Goal: Task Accomplishment & Management: Manage account settings

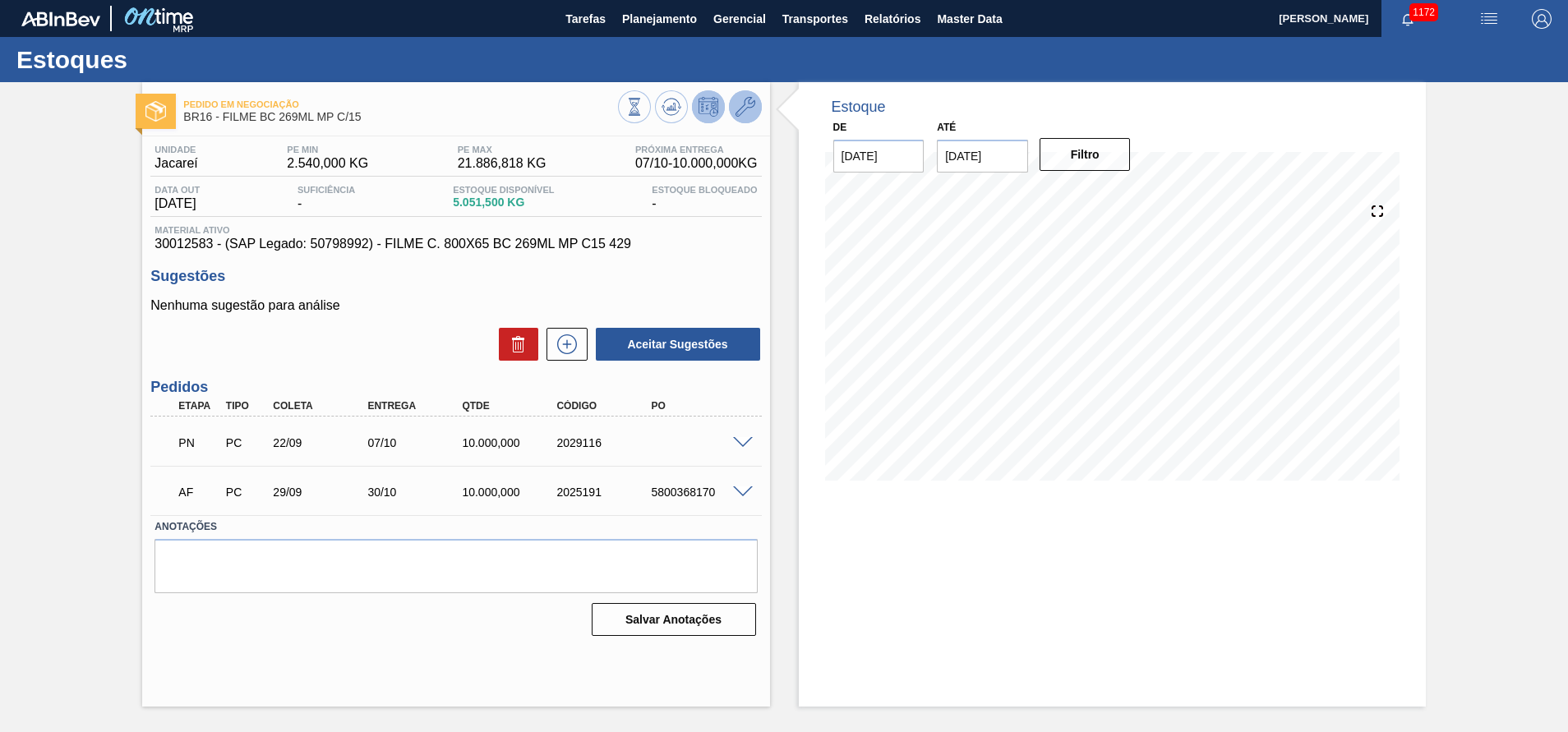
click at [740, 110] on icon at bounding box center [745, 106] width 20 height 20
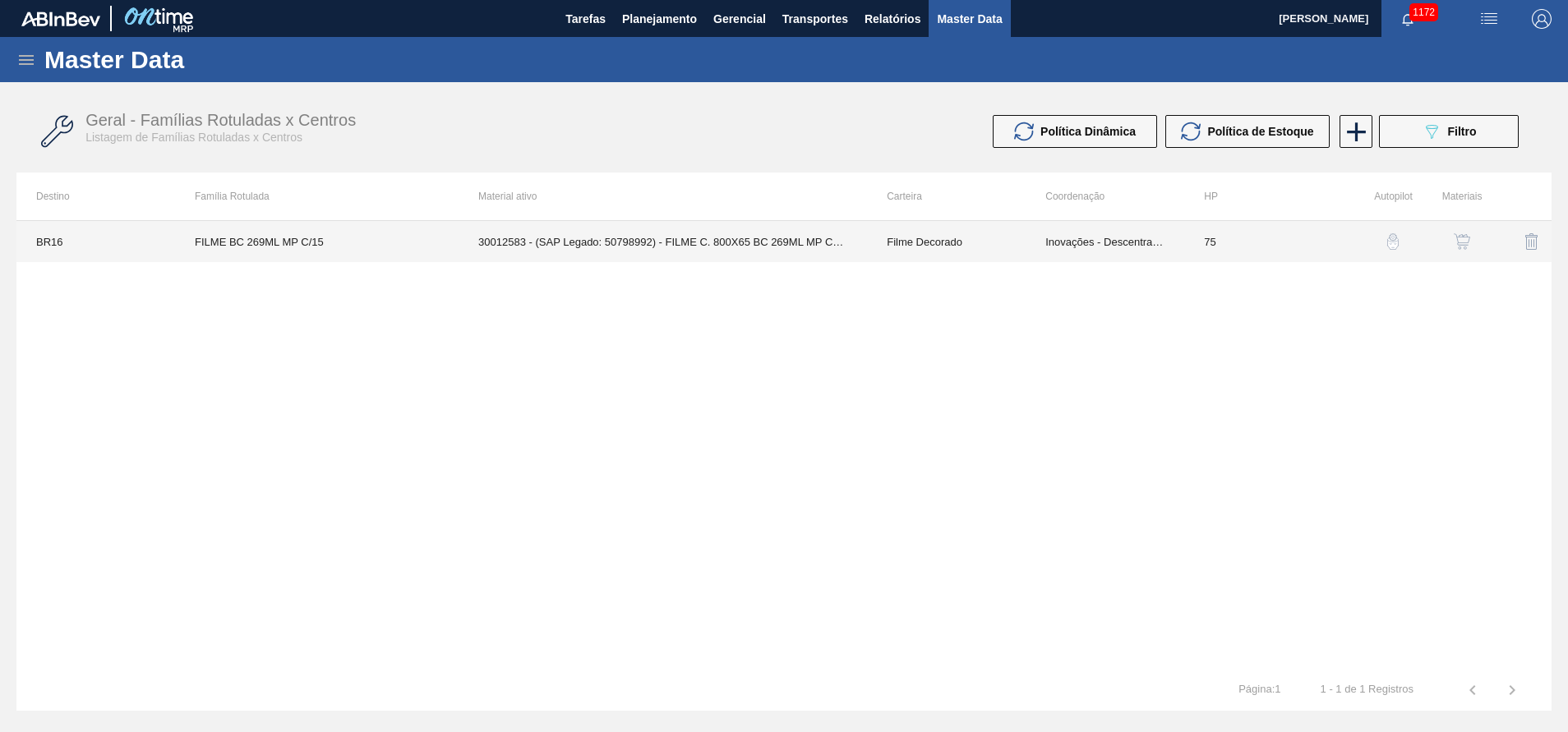
click at [986, 250] on td "Filme Decorado" at bounding box center [946, 242] width 158 height 41
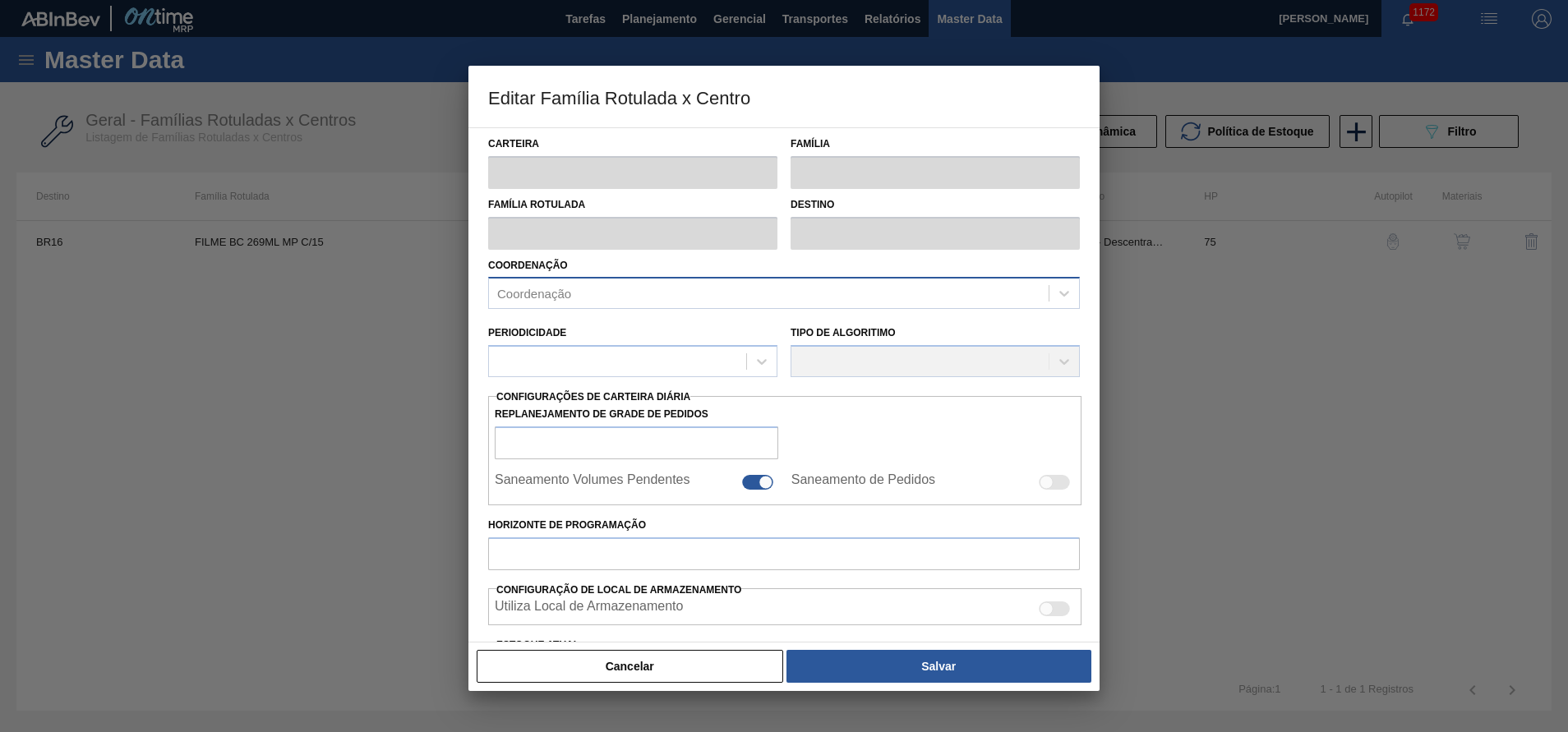
type input "Filme Decorado"
type input "FILME BC 269ML MP C/15"
type input "BR16 - Jacareí"
type input "75"
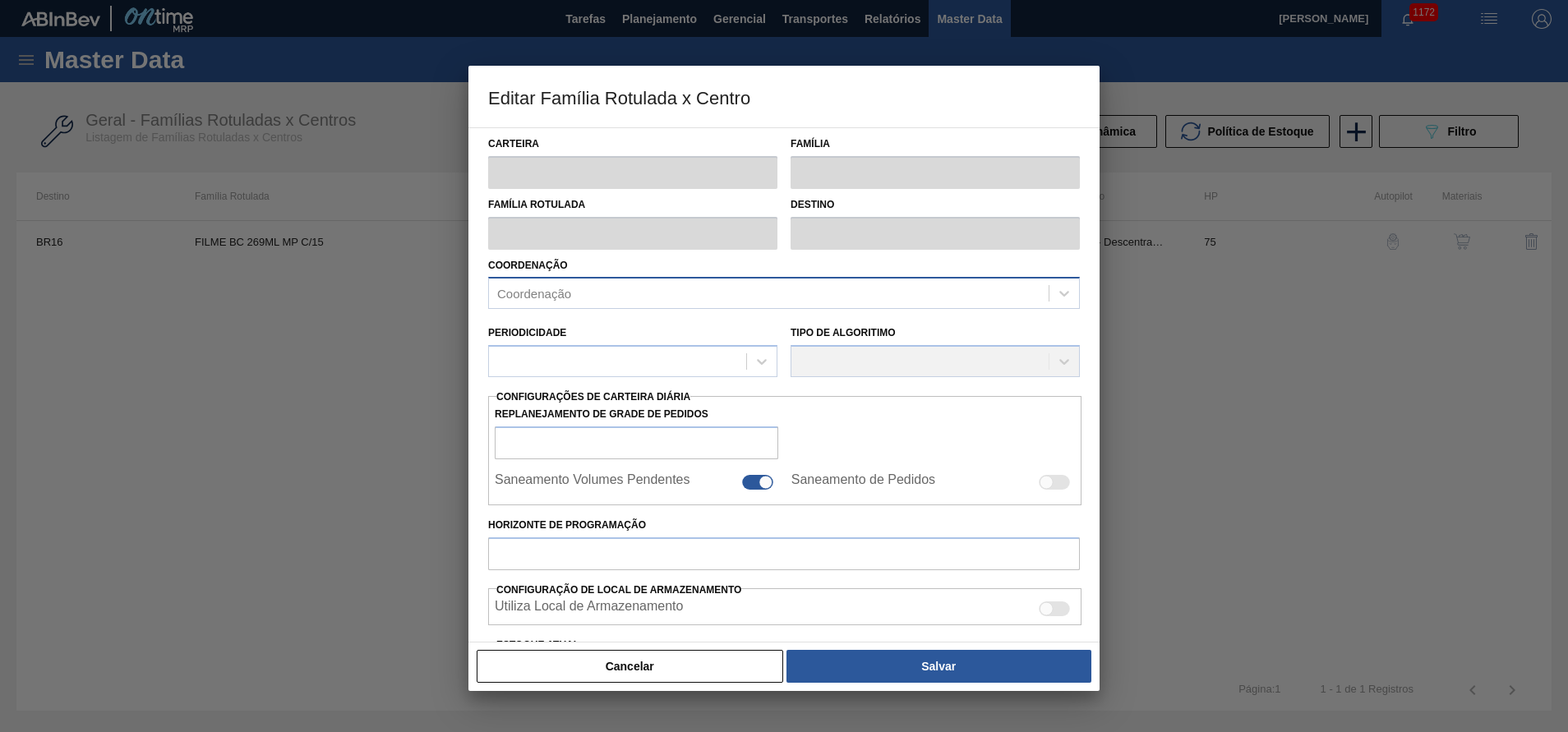
type input "2.540"
type input "21.886,818"
type input "67"
type input "15.437,879"
checkbox input "true"
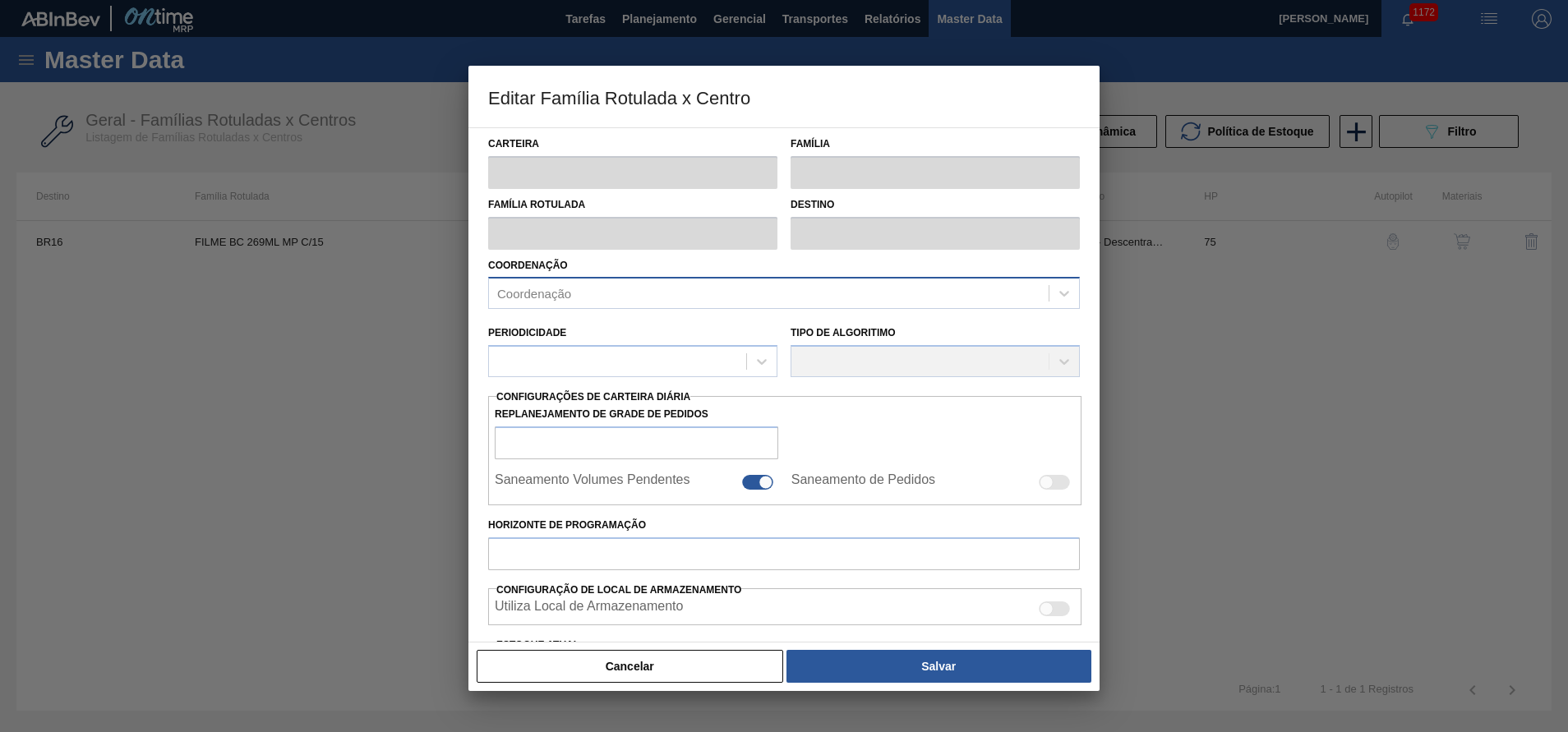
checkbox input "true"
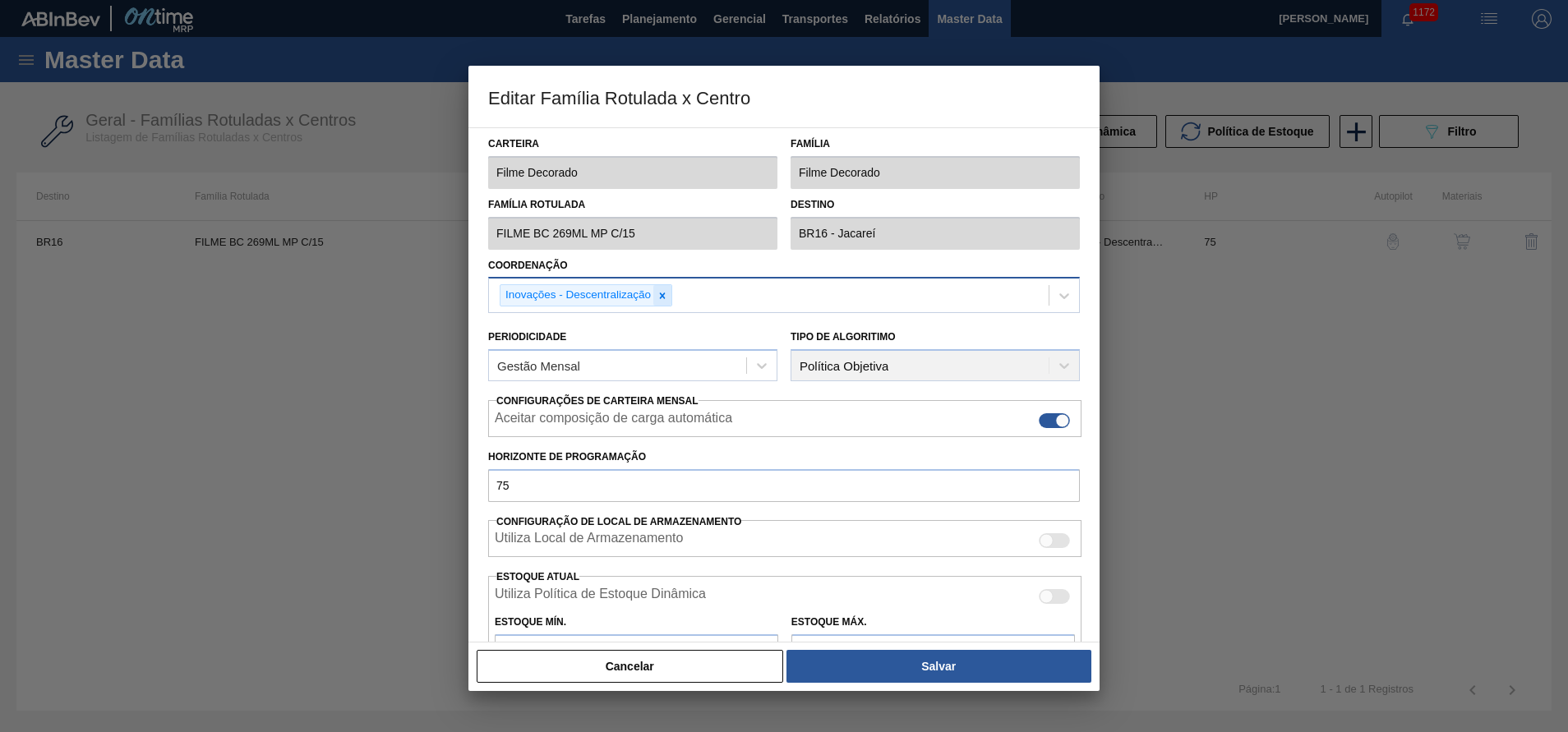
click at [665, 292] on icon at bounding box center [663, 296] width 11 height 11
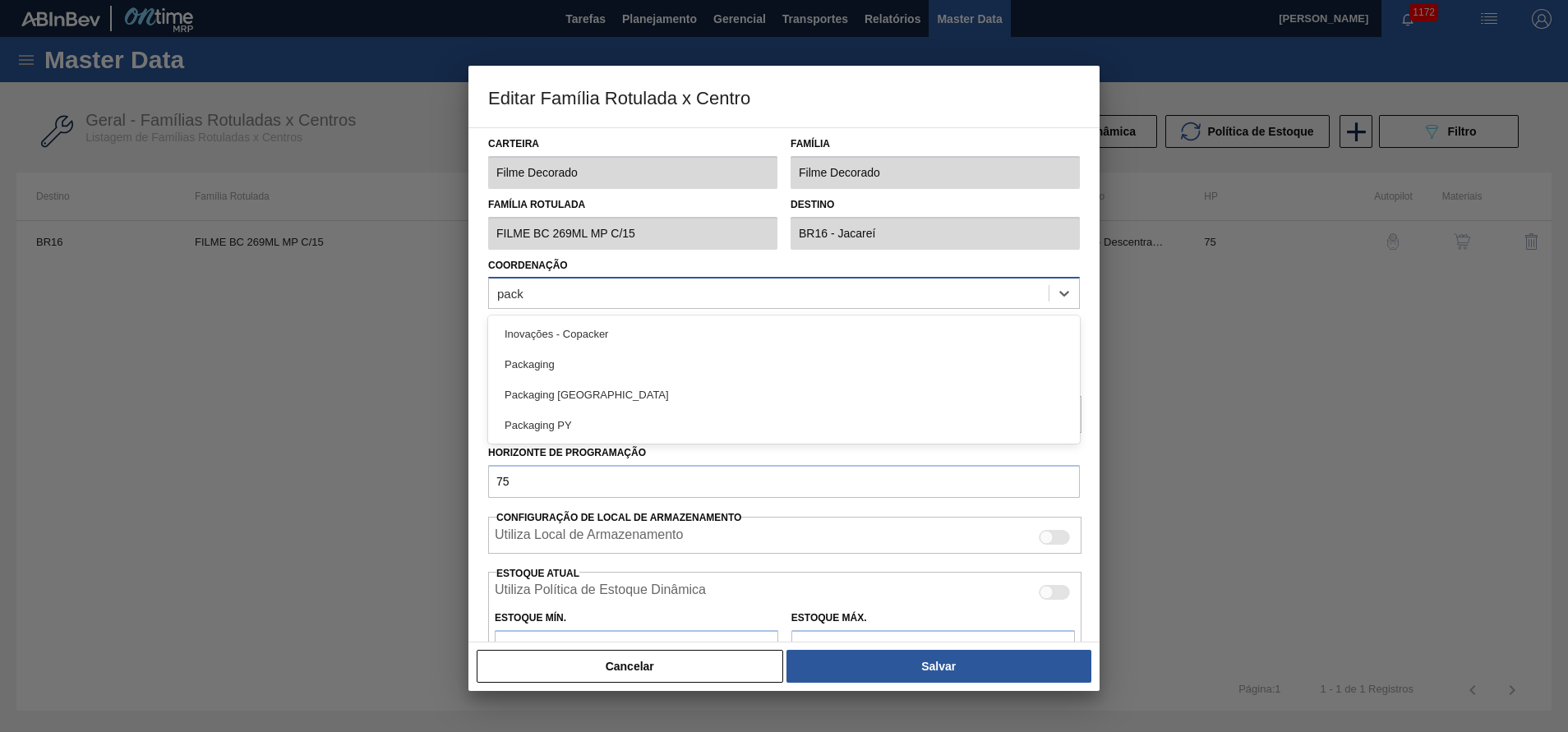
type input "packa"
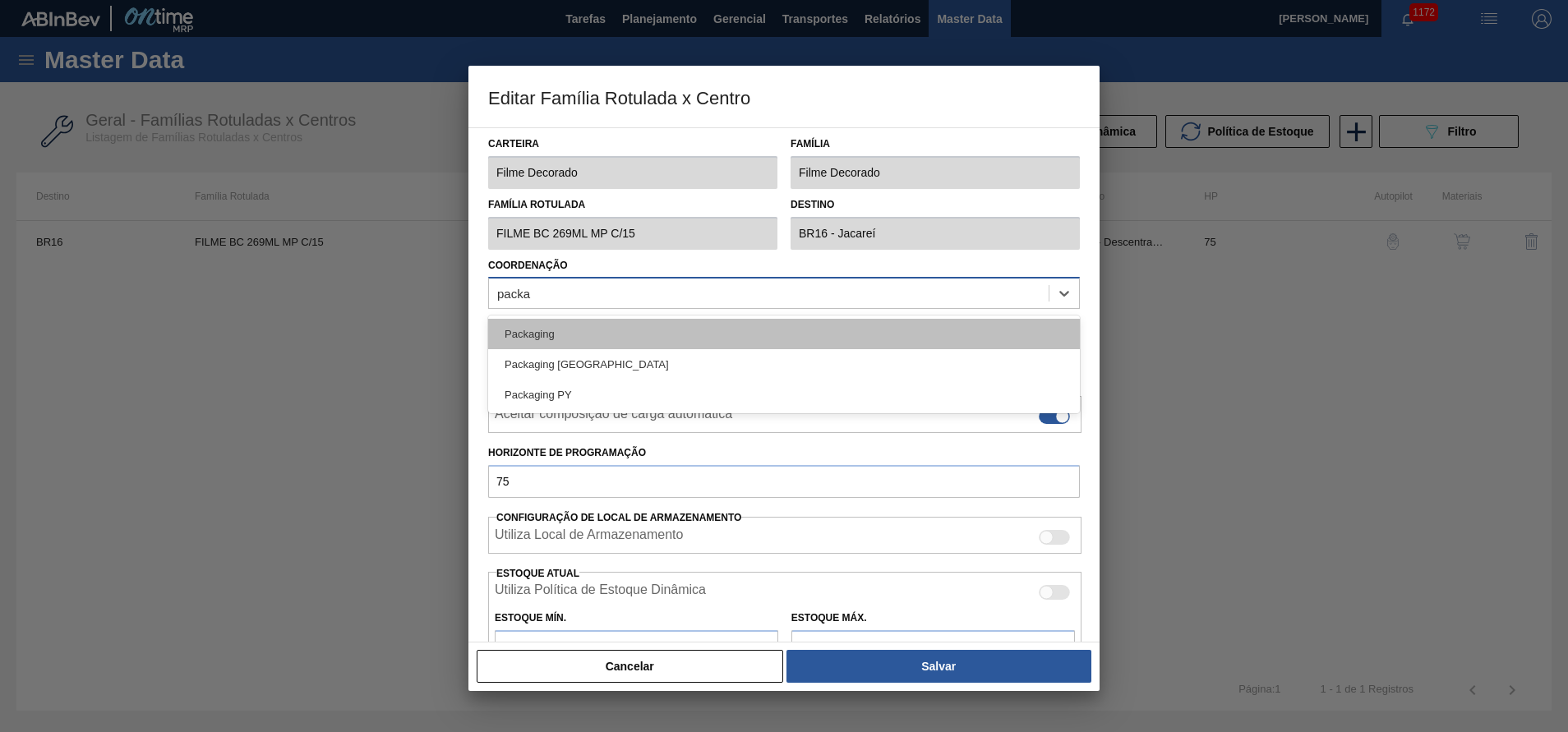
click at [568, 337] on div "Packaging" at bounding box center [784, 334] width 591 height 30
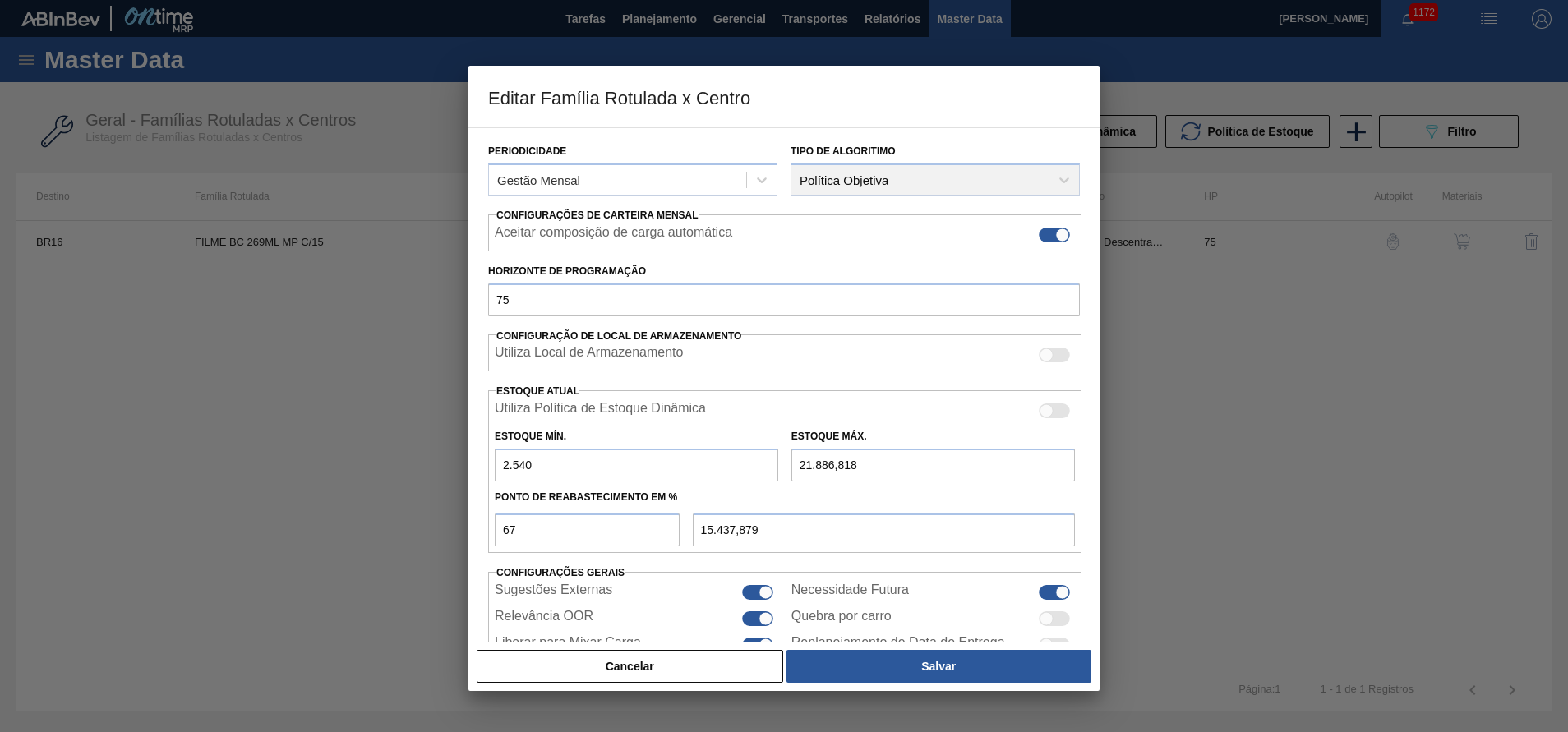
scroll to position [240, 0]
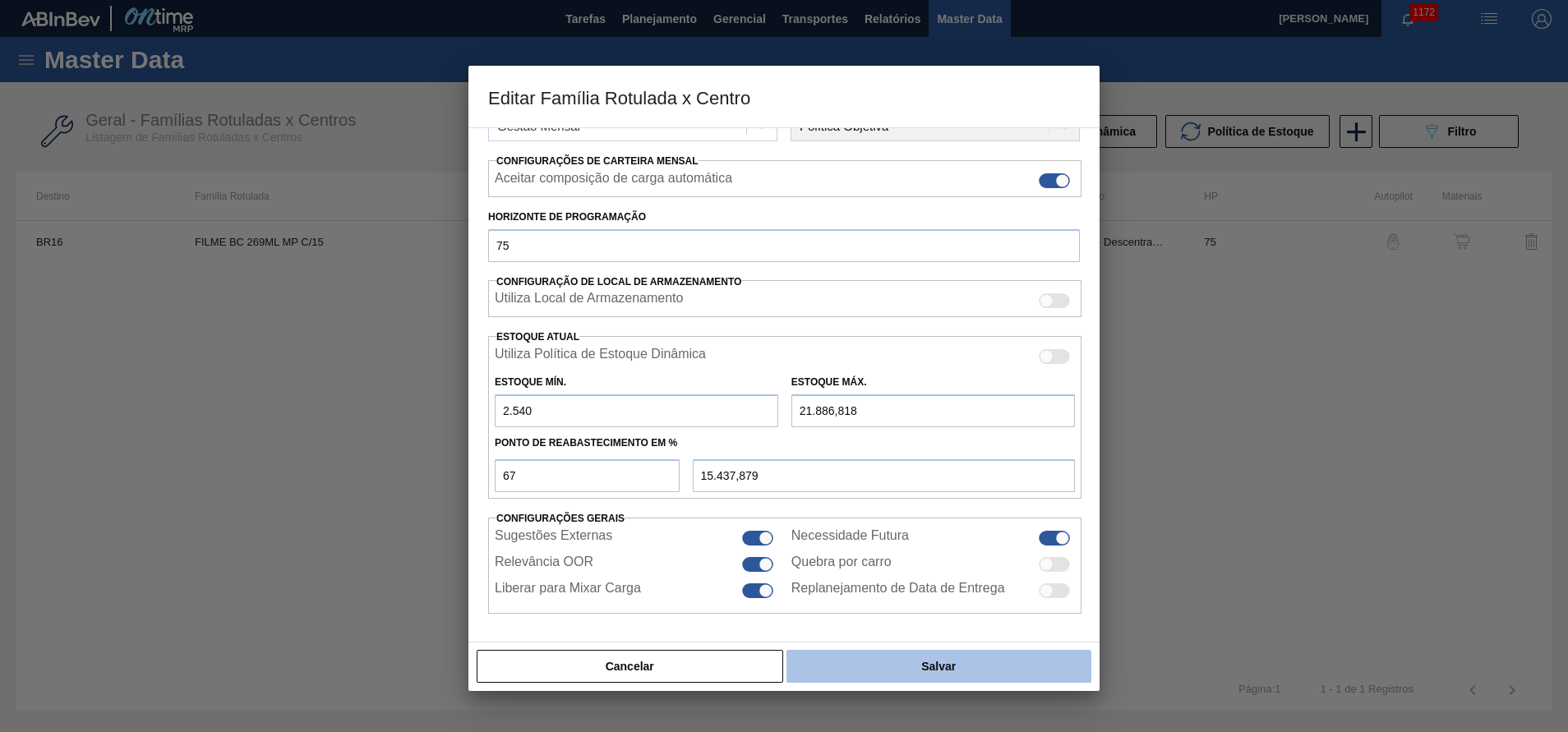
click at [912, 665] on button "Salvar" at bounding box center [938, 666] width 305 height 33
click at [923, 668] on button "Salvar" at bounding box center [938, 666] width 305 height 33
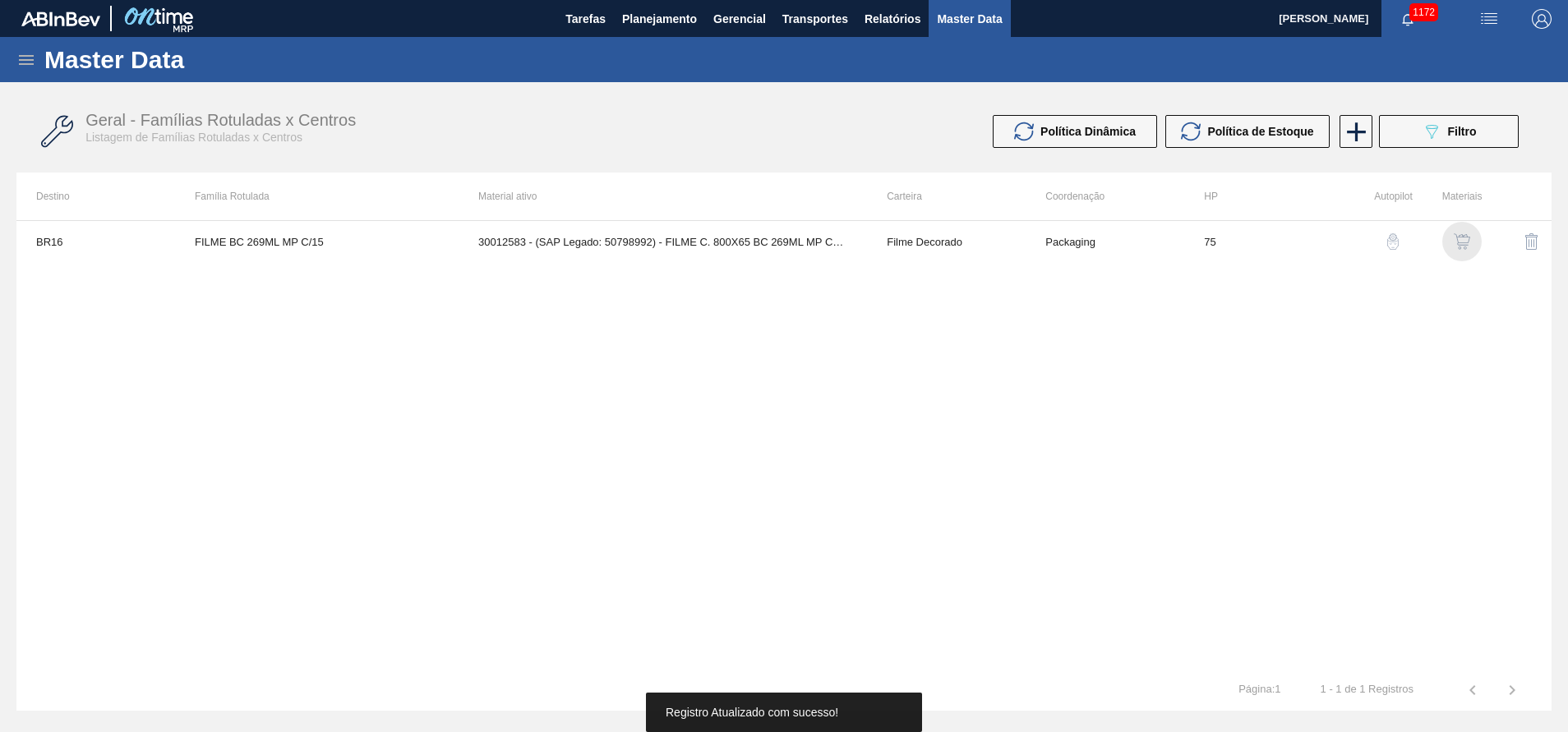
click at [1460, 239] on img "button" at bounding box center [1462, 242] width 17 height 17
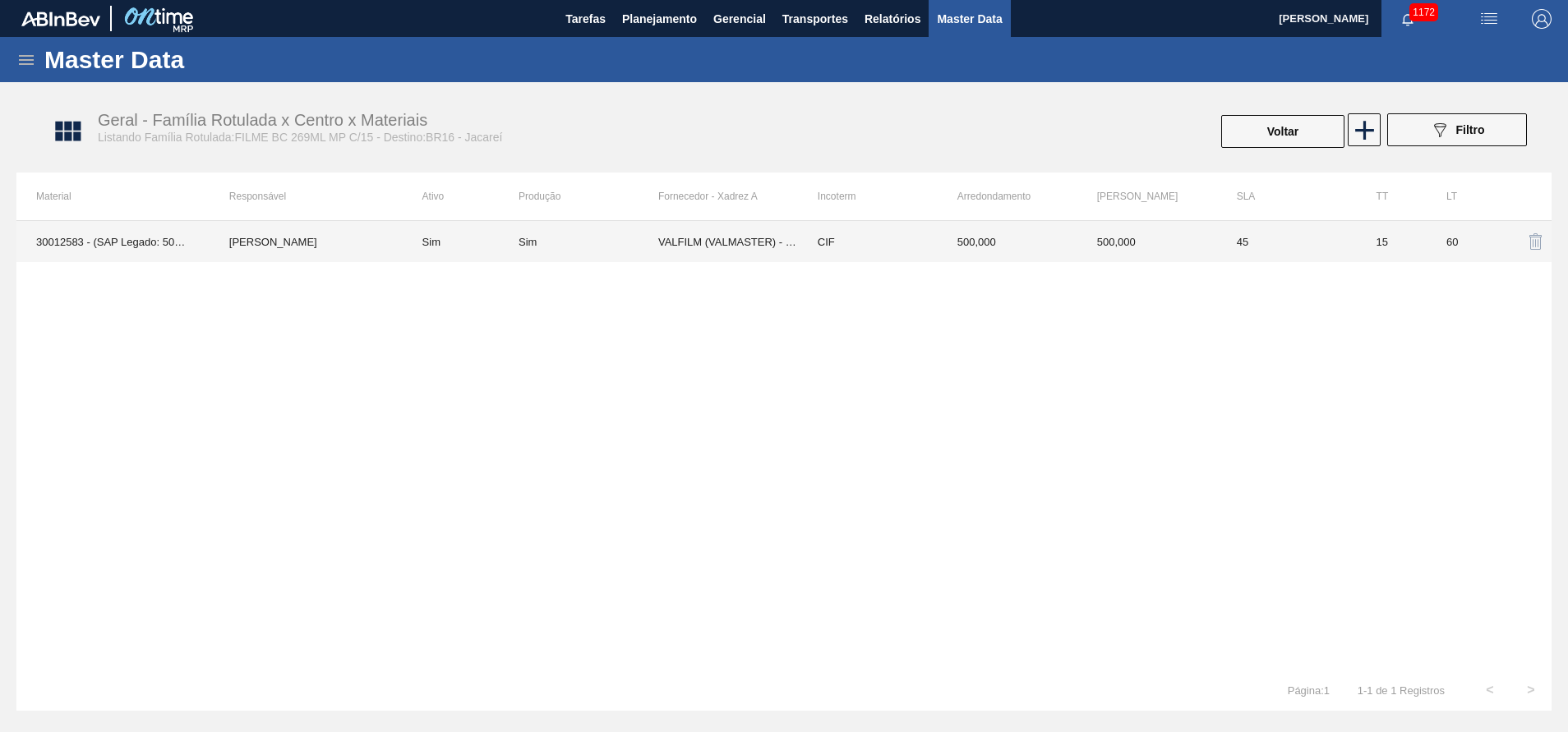
click at [492, 244] on td "Sim" at bounding box center [461, 242] width 116 height 41
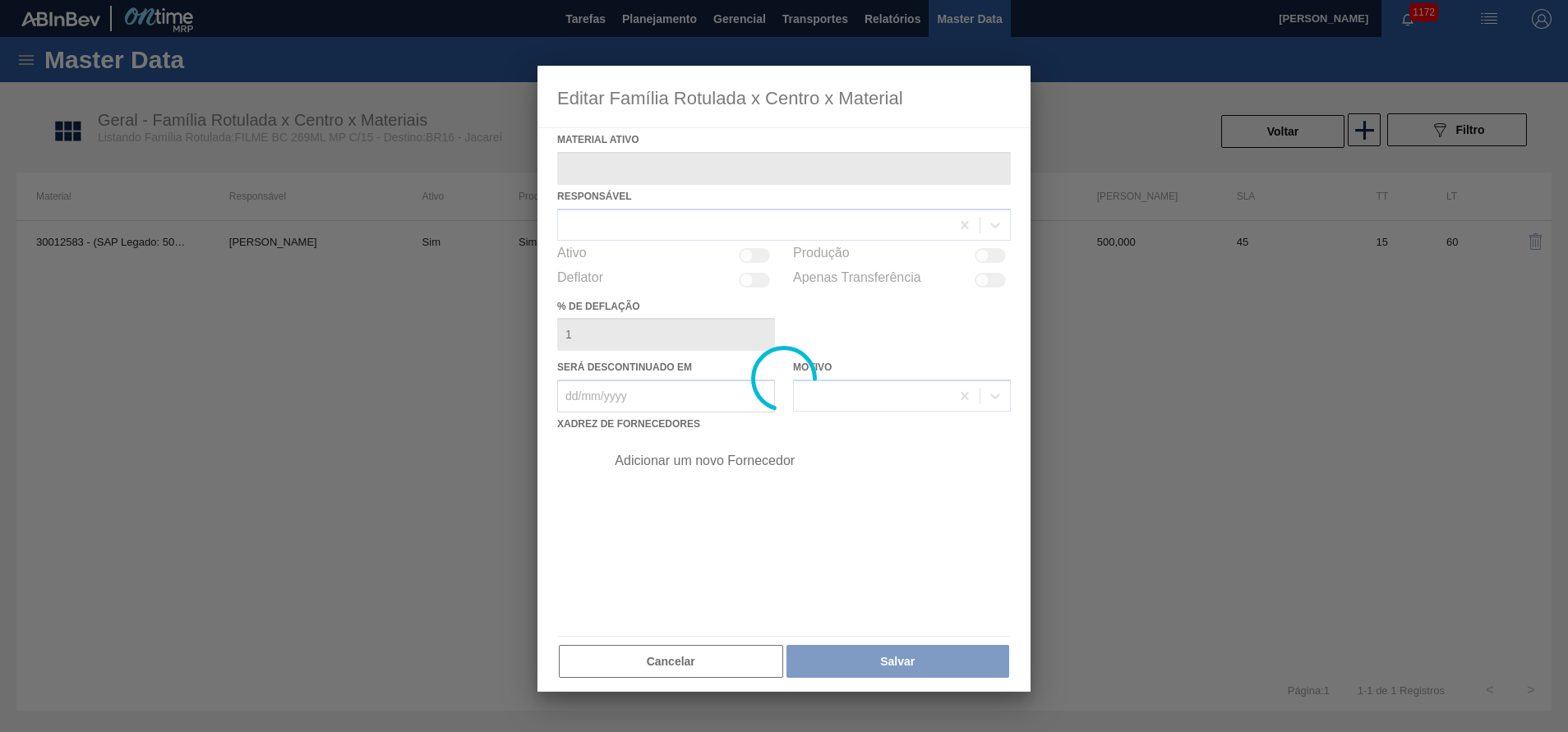
type ativo "30012583 - (SAP Legado: 50798992) - FILME C. 800X65 BC 269ML MP C15 429"
checkbox input "true"
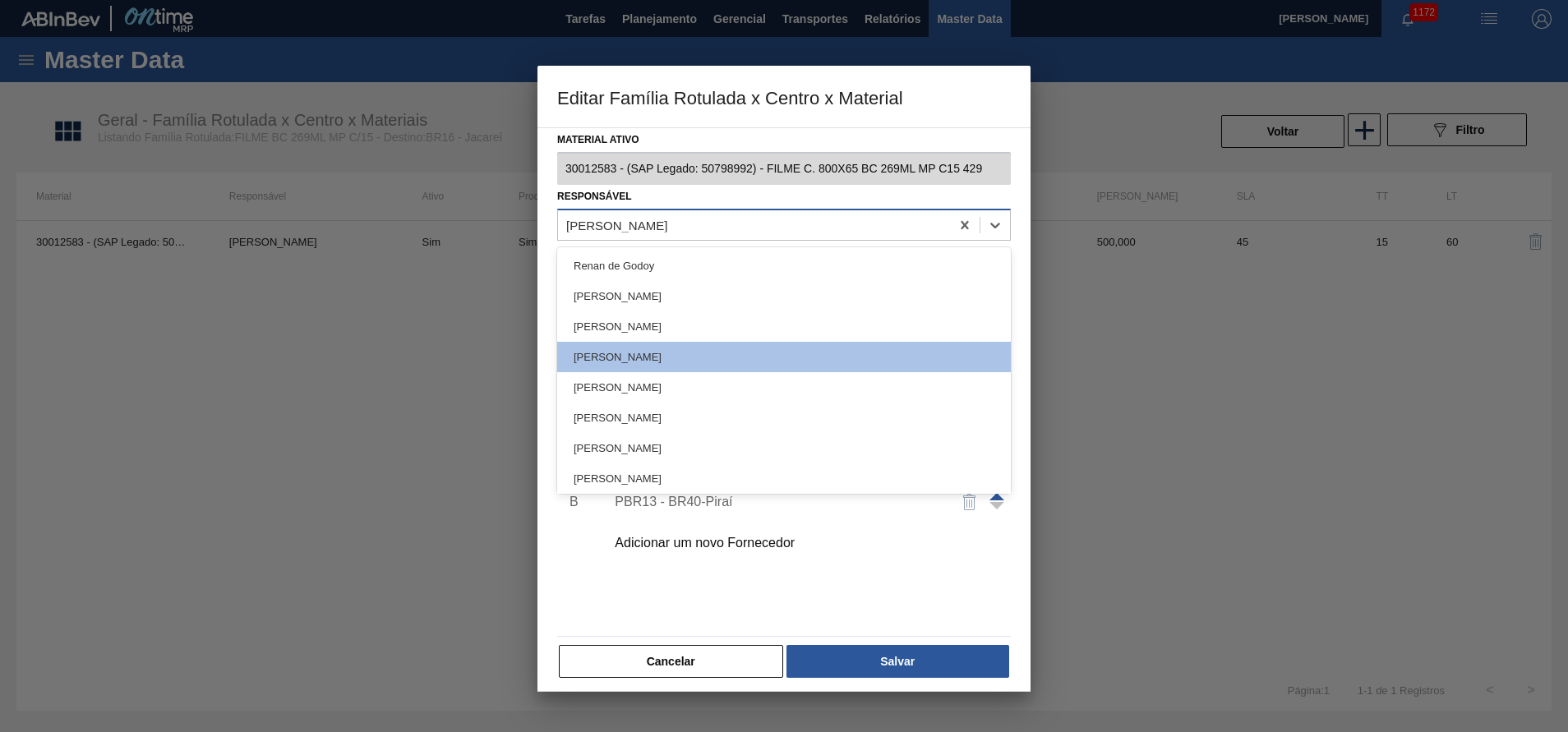
click at [608, 226] on div "[PERSON_NAME]" at bounding box center [617, 224] width 101 height 14
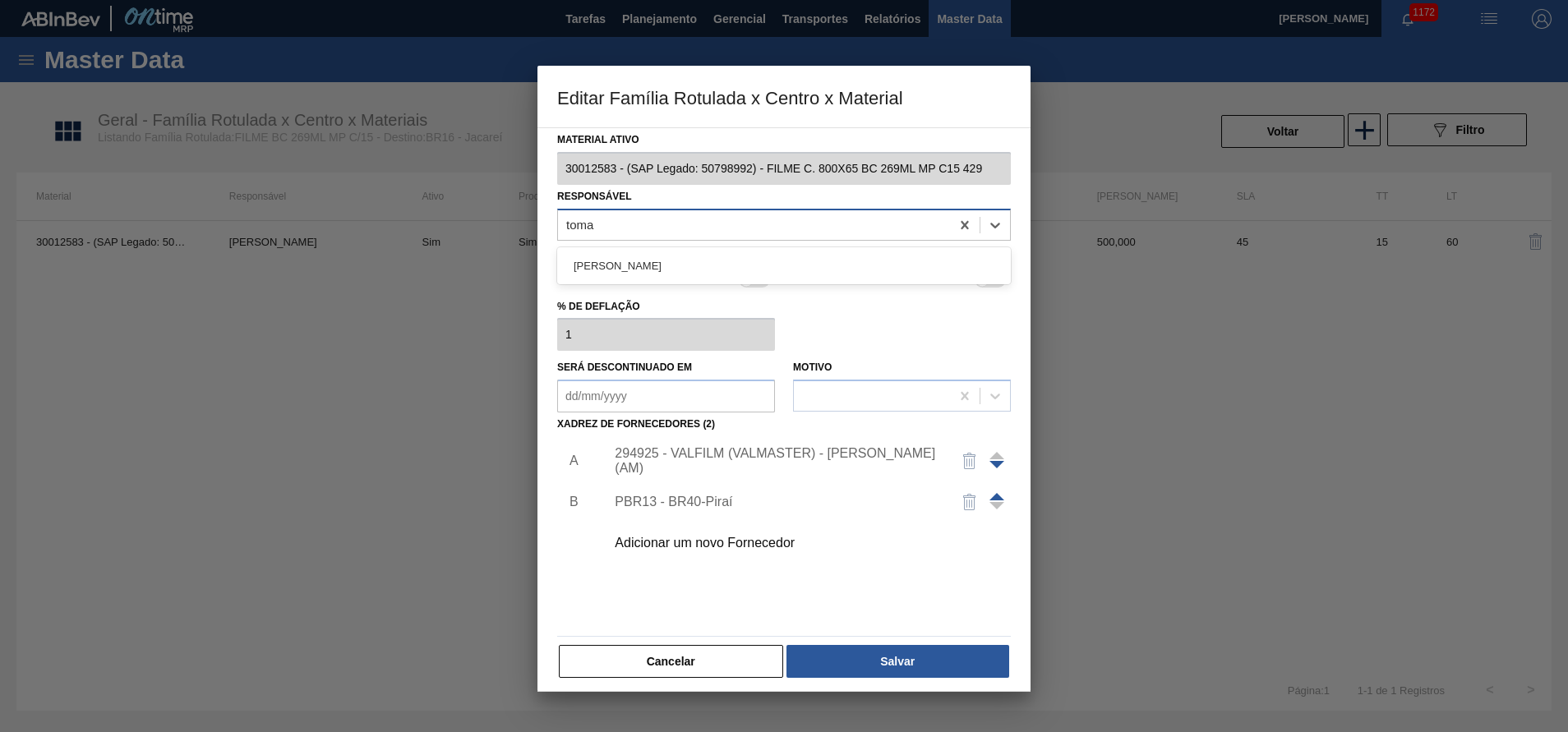
type input "tomas"
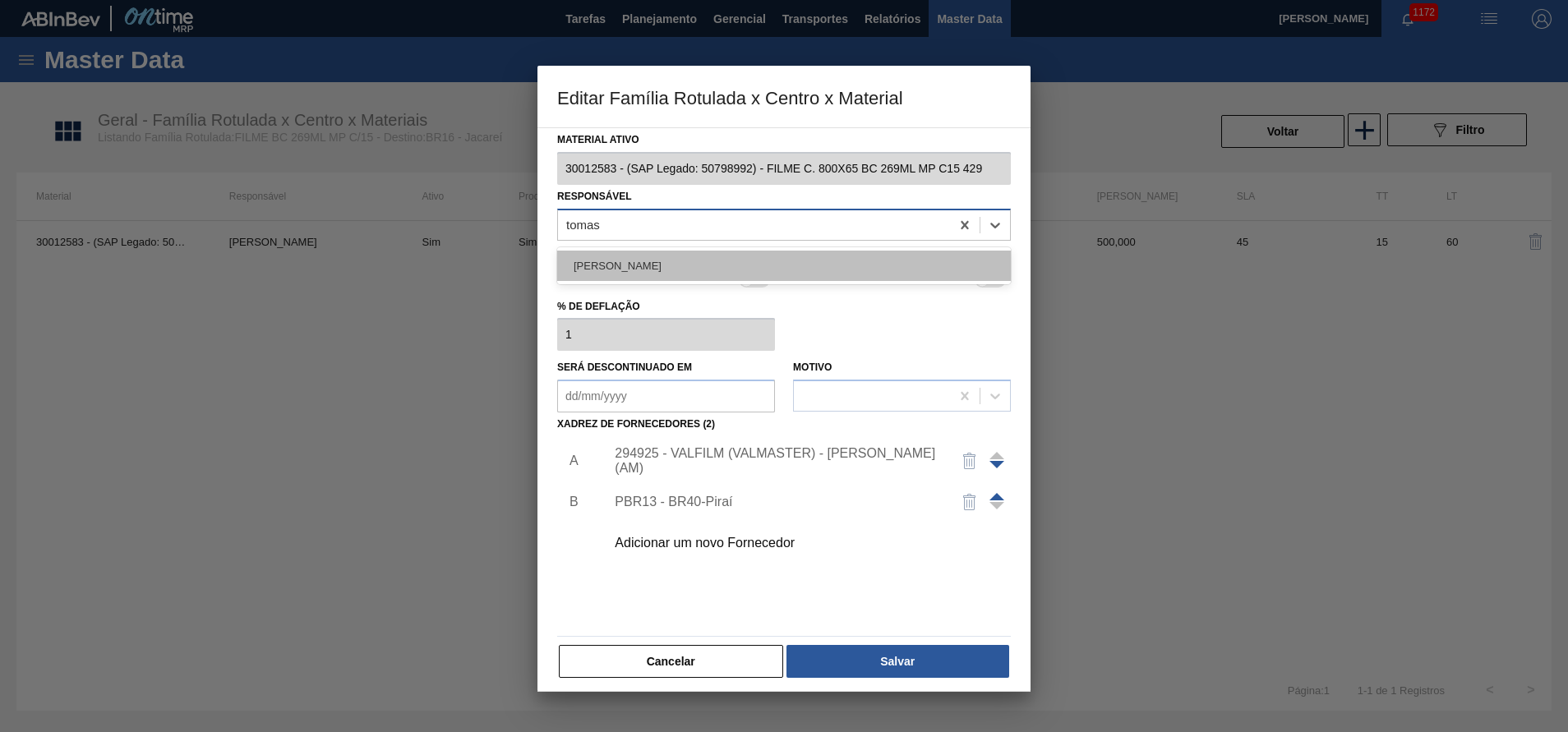
click at [628, 265] on div "[PERSON_NAME]" at bounding box center [784, 265] width 454 height 30
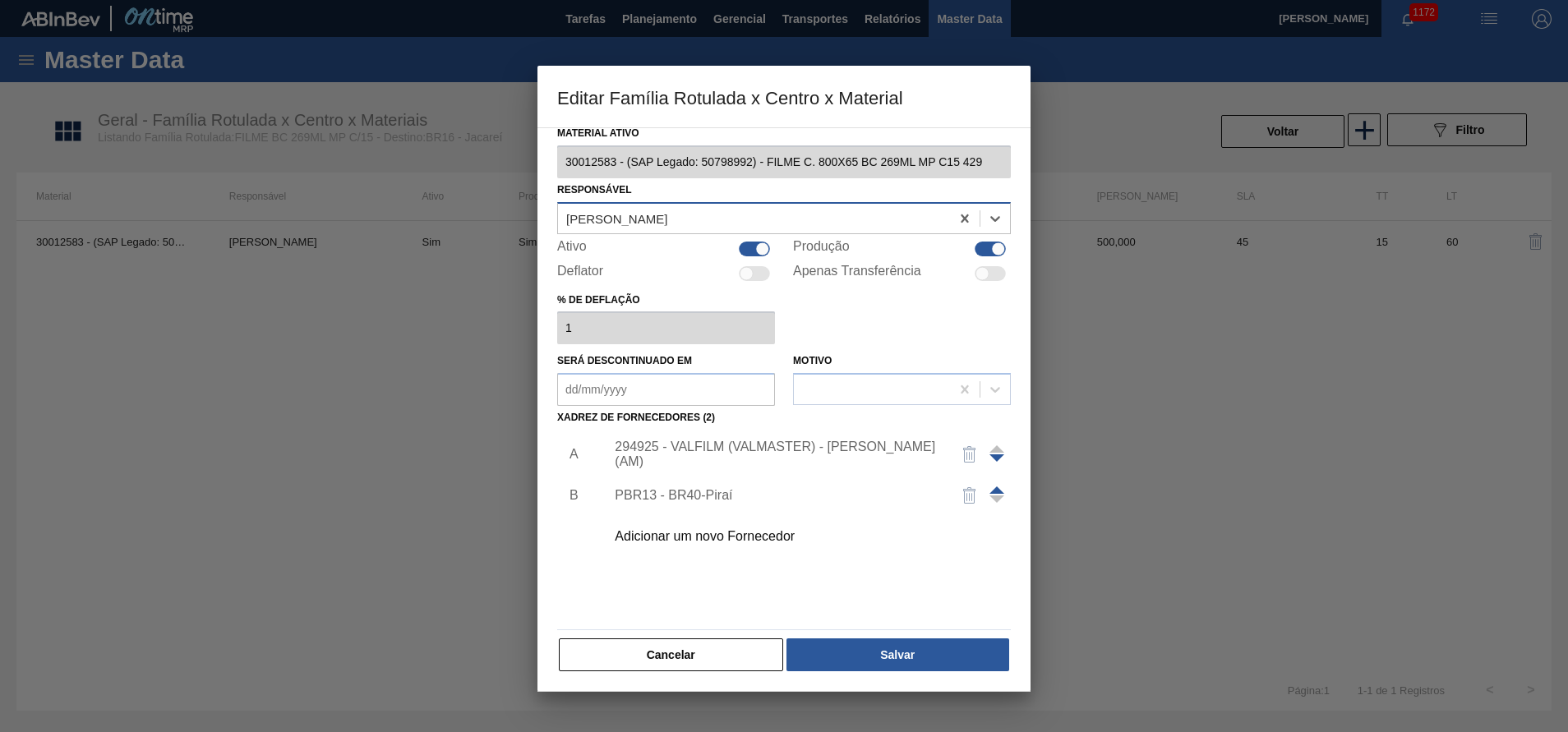
scroll to position [8, 0]
click at [967, 494] on img "button" at bounding box center [969, 494] width 20 height 20
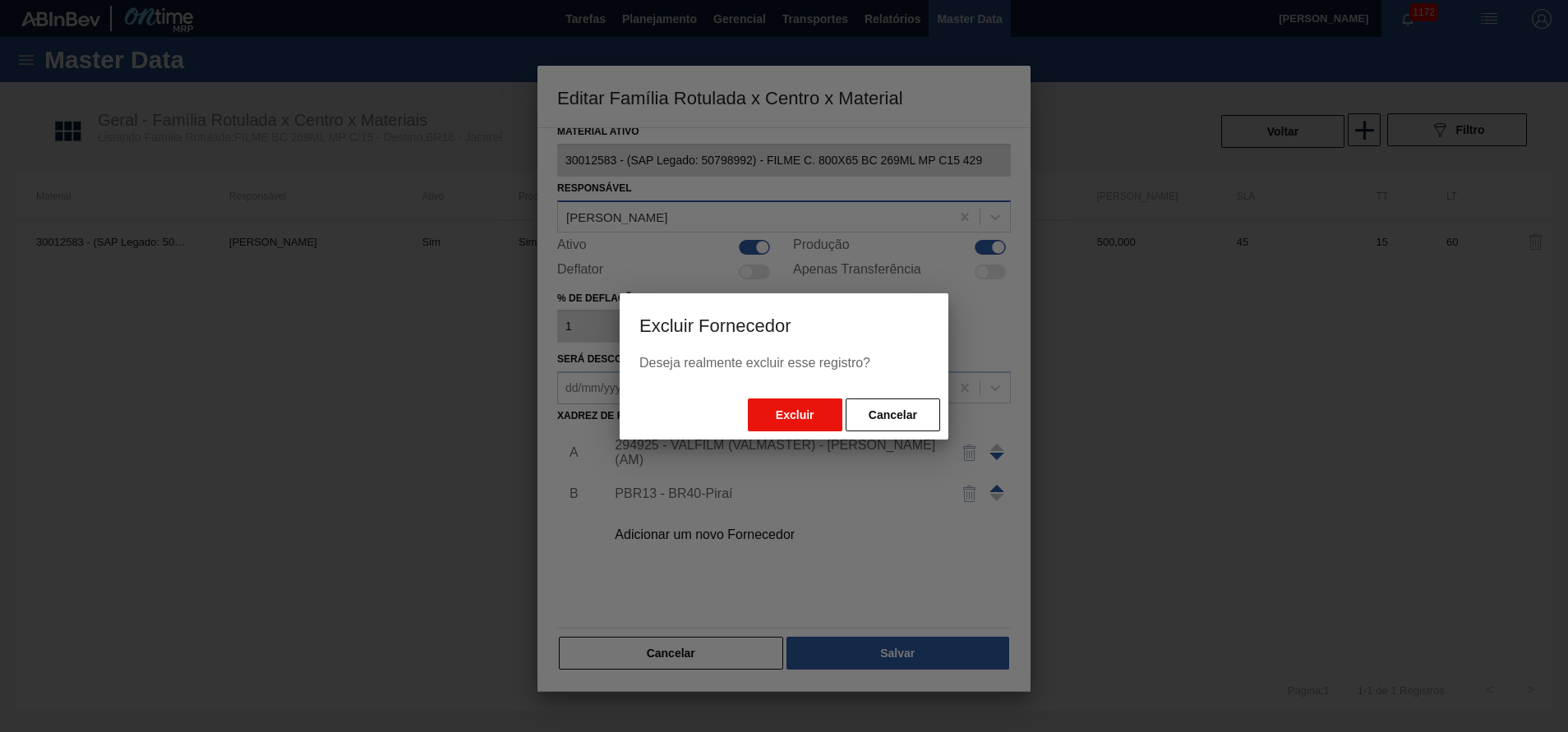
click at [775, 416] on button "Excluir" at bounding box center [795, 414] width 95 height 33
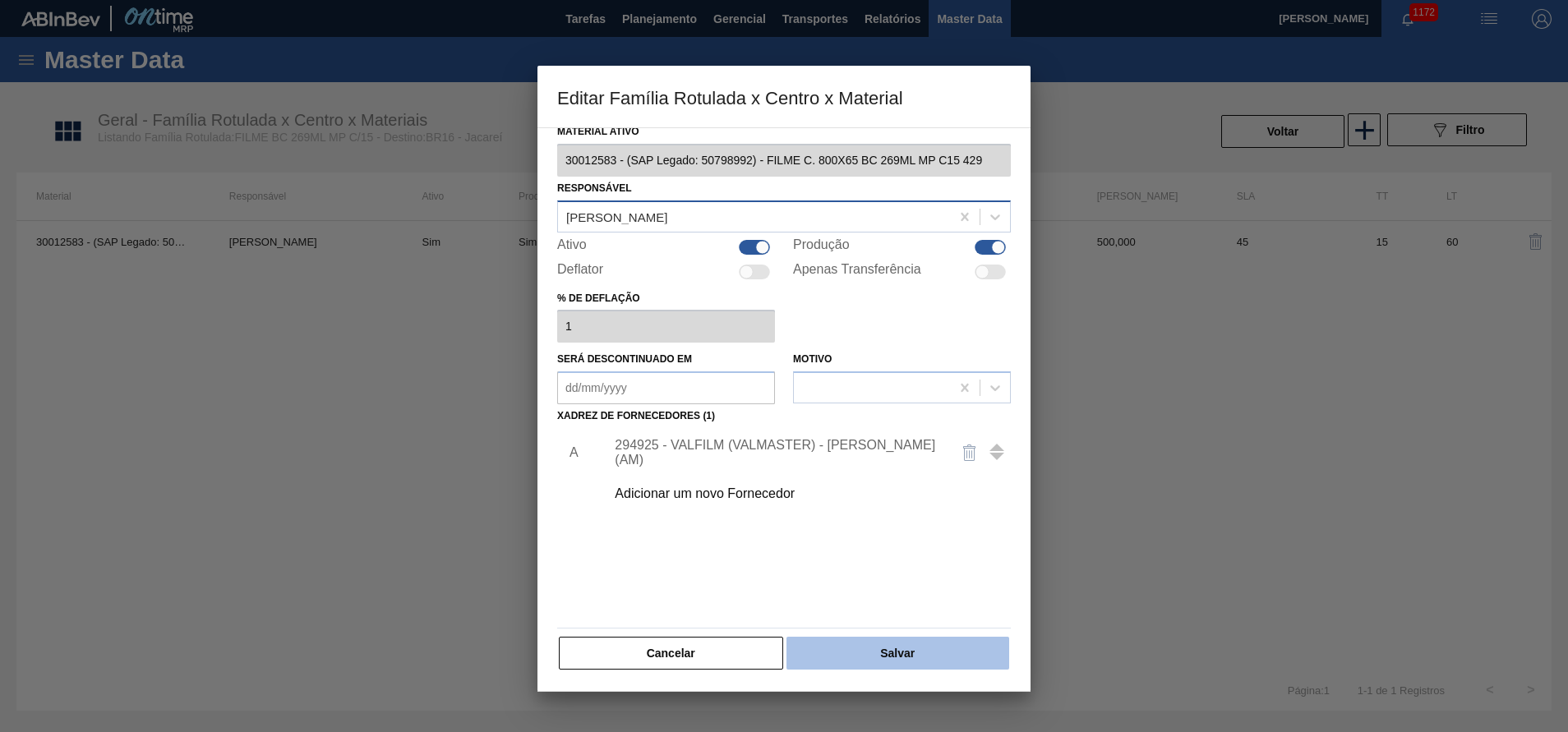
click at [892, 649] on button "Salvar" at bounding box center [898, 653] width 223 height 33
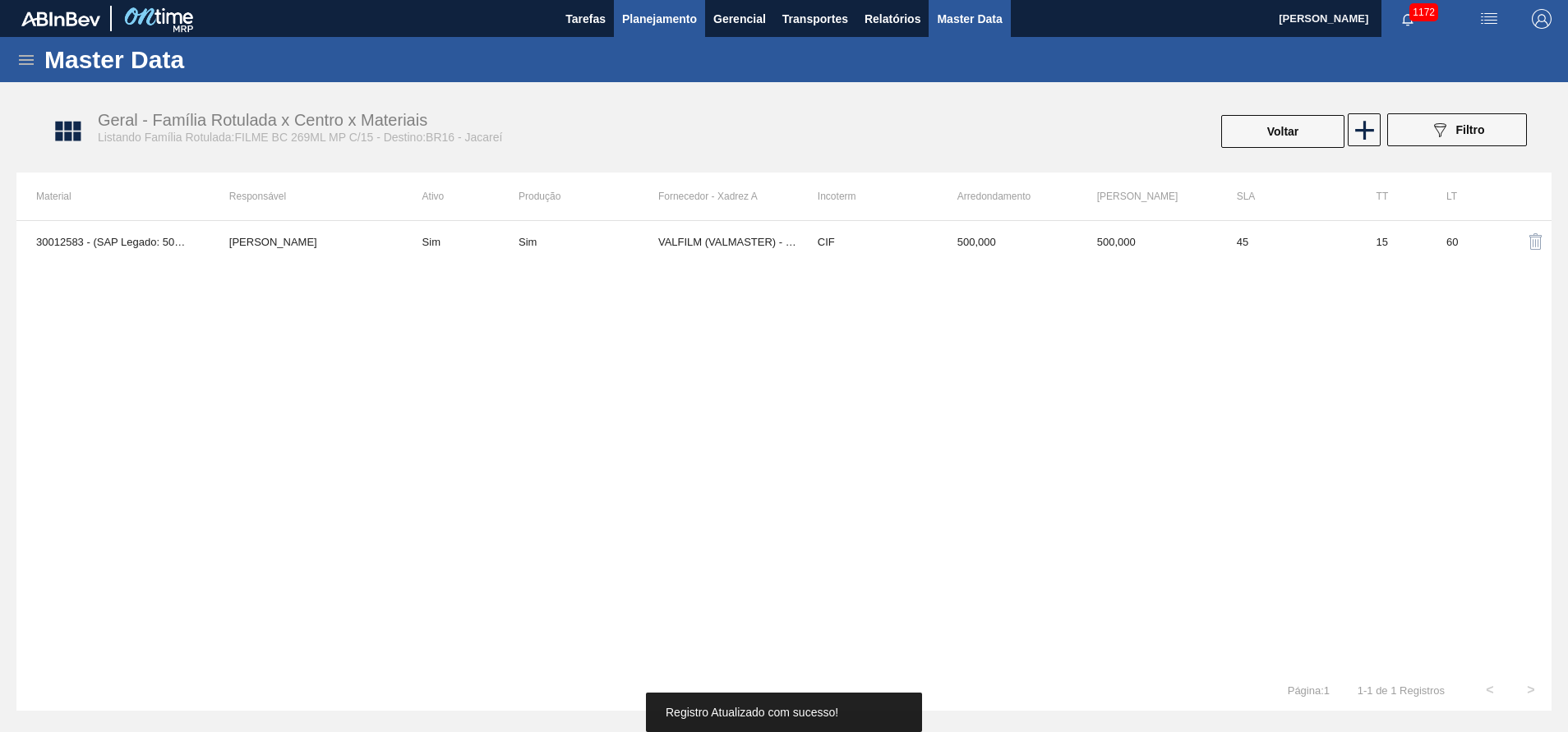
click at [641, 19] on span "Planejamento" at bounding box center [660, 19] width 75 height 20
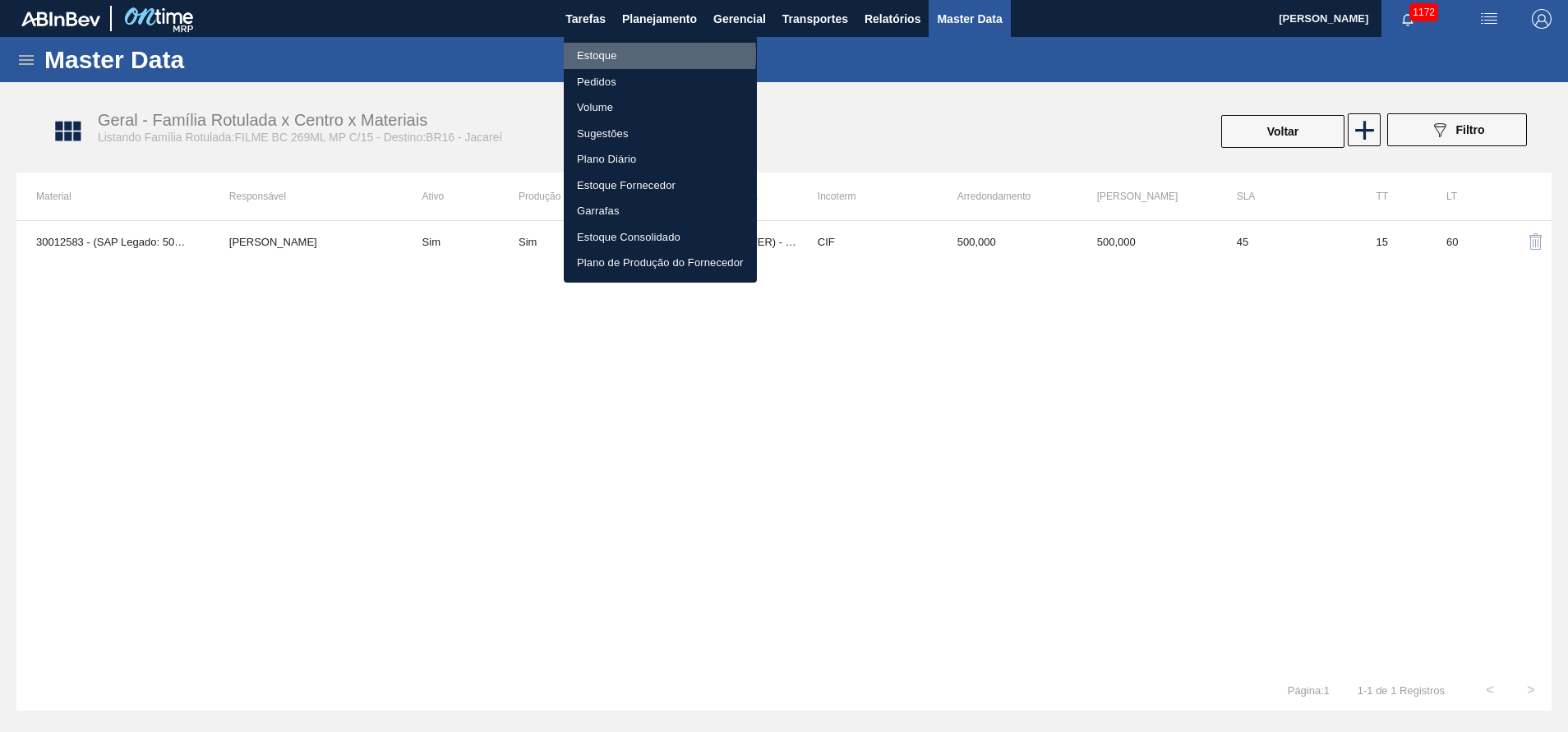
click at [601, 55] on li "Estoque" at bounding box center [661, 56] width 193 height 26
